Goal: Browse casually

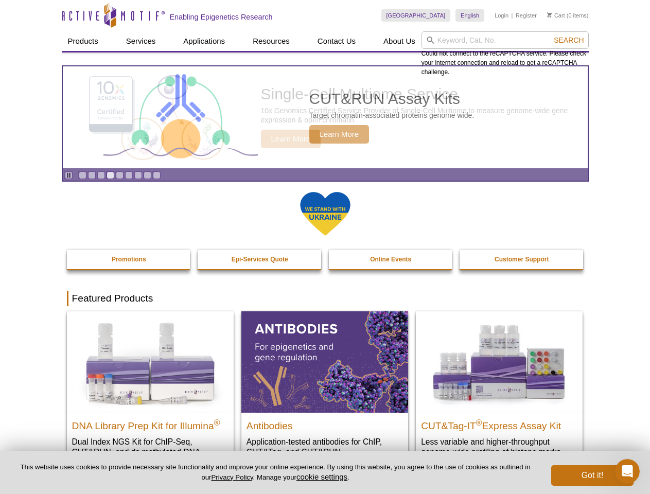
click at [505, 40] on input "search" at bounding box center [504, 39] width 167 height 17
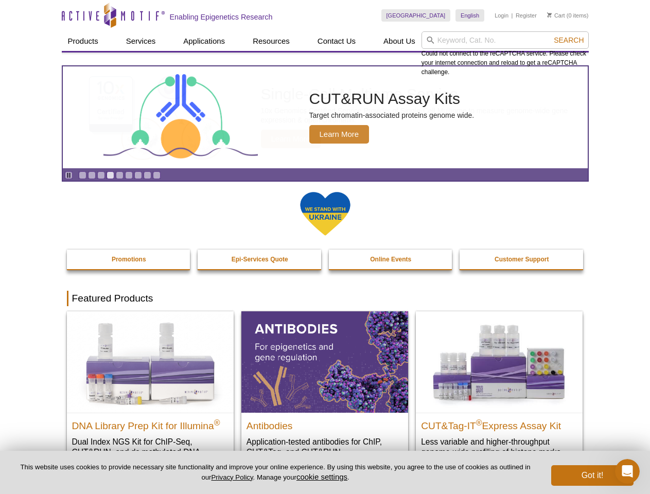
click at [569, 40] on span "Search" at bounding box center [569, 40] width 30 height 8
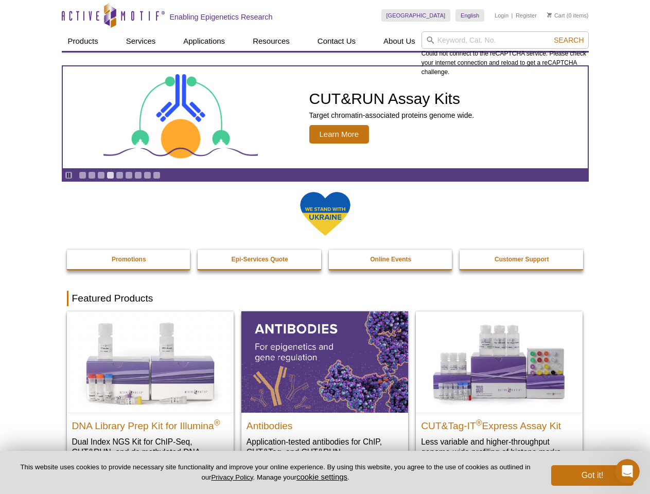
click at [68, 175] on icon "Pause" at bounding box center [68, 175] width 7 height 7
click at [82, 175] on link "Go to slide 1" at bounding box center [83, 175] width 8 height 8
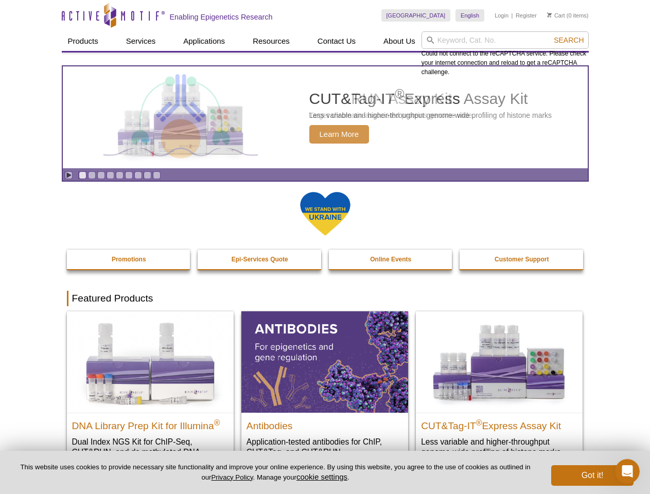
click at [92, 175] on link "Go to slide 2" at bounding box center [92, 175] width 8 height 8
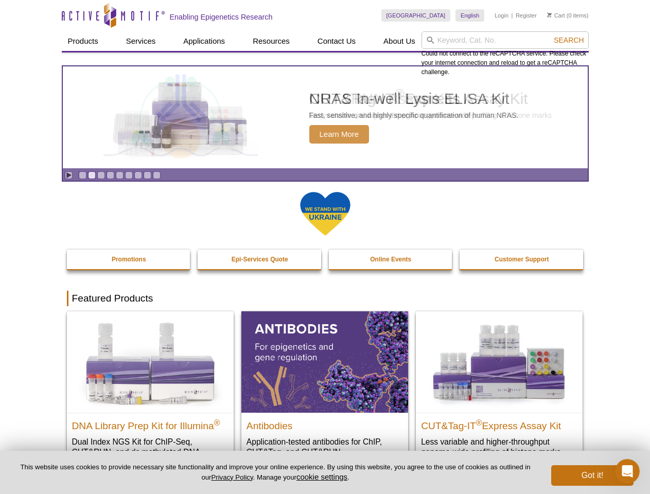
click at [101, 175] on link "Go to slide 3" at bounding box center [101, 175] width 8 height 8
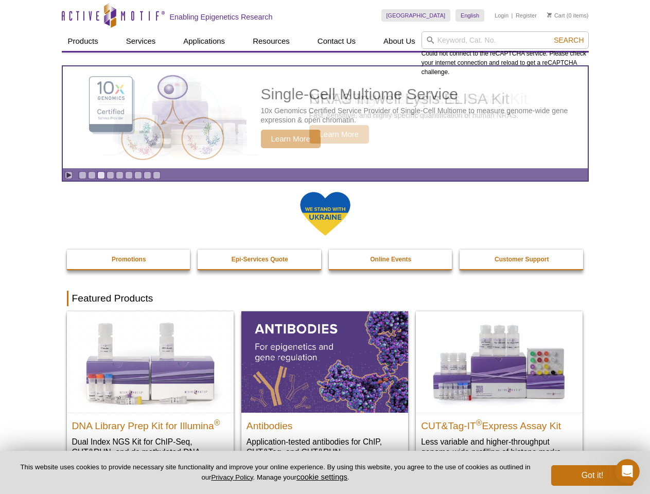
click at [110, 175] on link "Go to slide 4" at bounding box center [111, 175] width 8 height 8
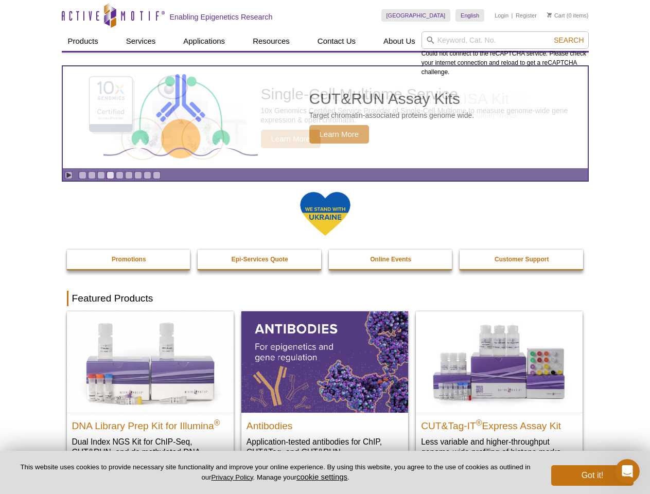
click at [119, 175] on link "Go to slide 5" at bounding box center [120, 175] width 8 height 8
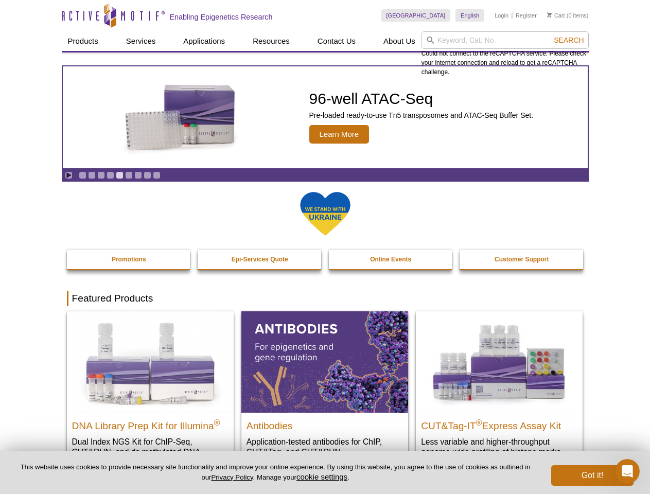
click at [129, 175] on link "Go to slide 6" at bounding box center [129, 175] width 8 height 8
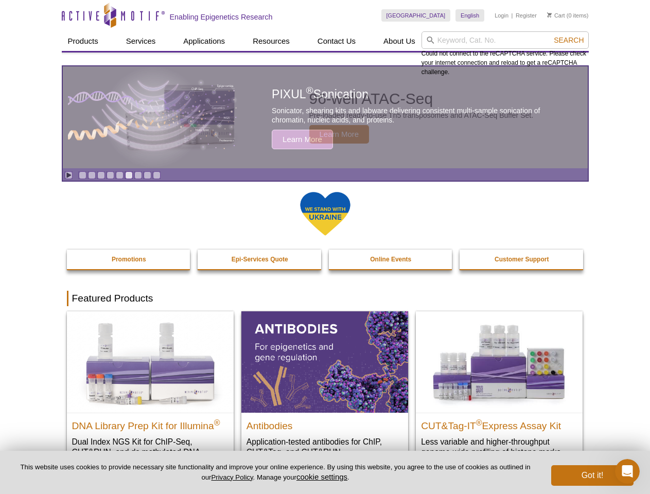
click at [138, 175] on link "Go to slide 7" at bounding box center [138, 175] width 8 height 8
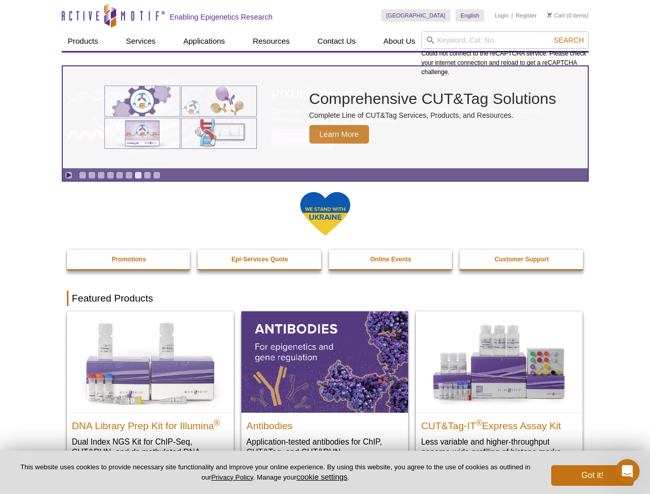
click at [569, 40] on span "Search" at bounding box center [569, 40] width 30 height 8
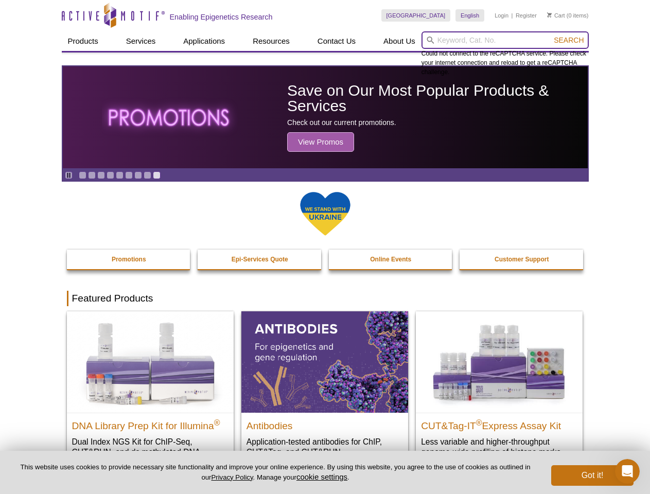
click at [505, 40] on input "search" at bounding box center [504, 39] width 167 height 17
click at [569, 40] on span "Search" at bounding box center [569, 40] width 30 height 8
click at [68, 175] on icon "Pause" at bounding box center [68, 175] width 7 height 7
click at [82, 175] on link "Go to slide 1" at bounding box center [83, 175] width 8 height 8
click at [92, 175] on link "Go to slide 2" at bounding box center [92, 175] width 8 height 8
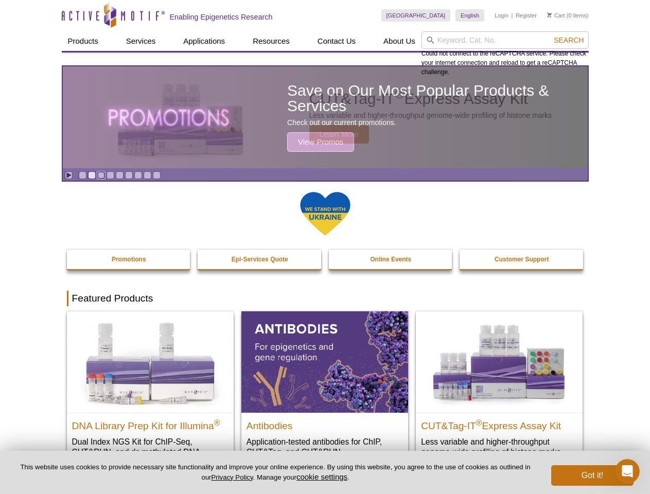
click at [101, 175] on link "Go to slide 3" at bounding box center [101, 175] width 8 height 8
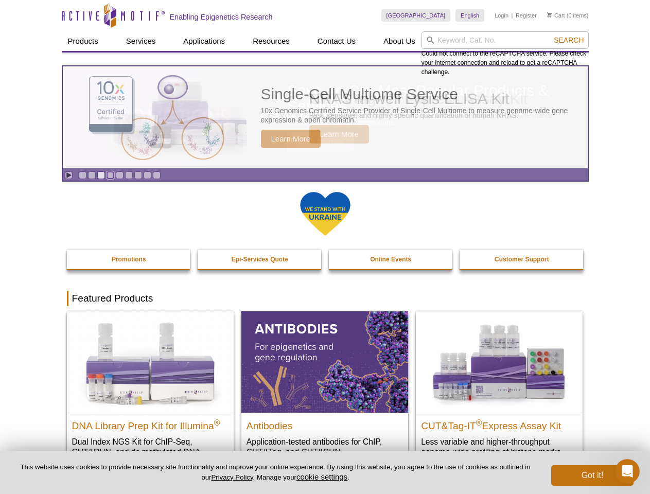
click at [110, 175] on link "Go to slide 4" at bounding box center [111, 175] width 8 height 8
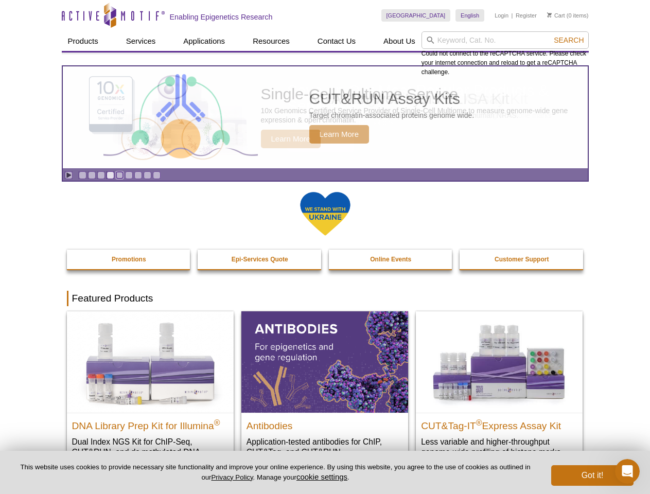
click at [119, 175] on link "Go to slide 5" at bounding box center [120, 175] width 8 height 8
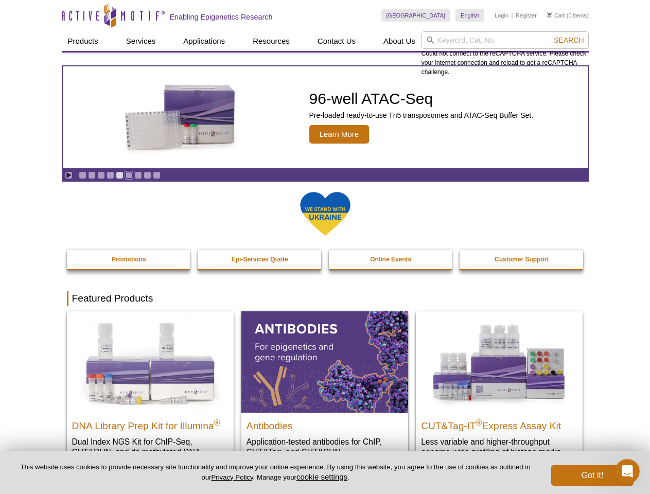
click at [129, 175] on link "Go to slide 6" at bounding box center [129, 175] width 8 height 8
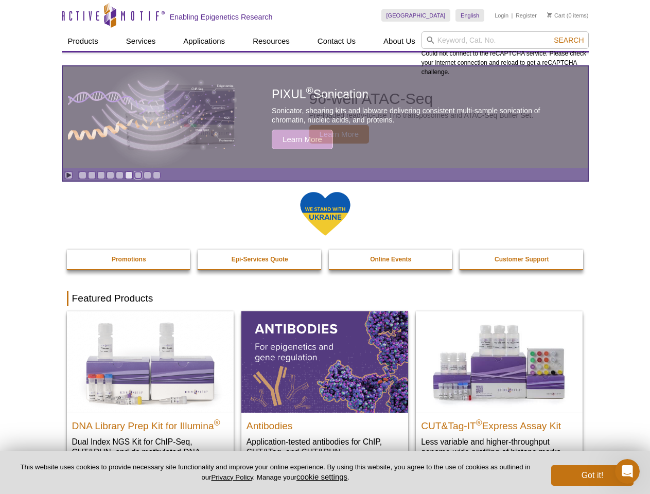
click at [138, 175] on link "Go to slide 7" at bounding box center [138, 175] width 8 height 8
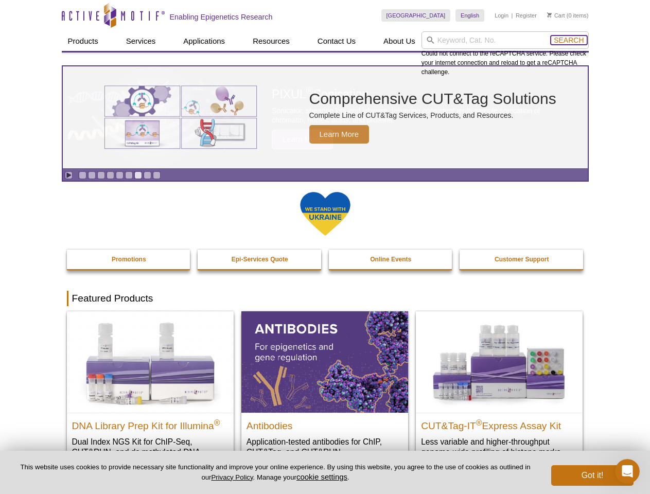
click at [569, 40] on span "Search" at bounding box center [569, 40] width 30 height 8
